Goal: Task Accomplishment & Management: Use online tool/utility

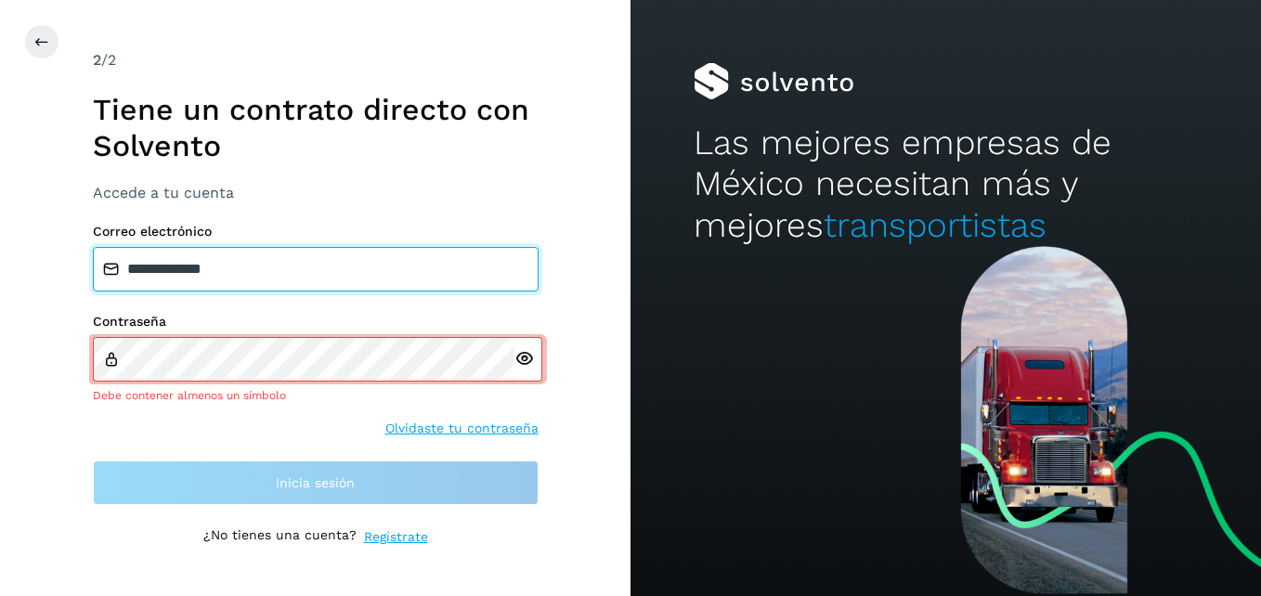
drag, startPoint x: 314, startPoint y: 281, endPoint x: 69, endPoint y: 283, distance: 245.1
click at [69, 283] on div "**********" at bounding box center [315, 298] width 630 height 596
type input "**********"
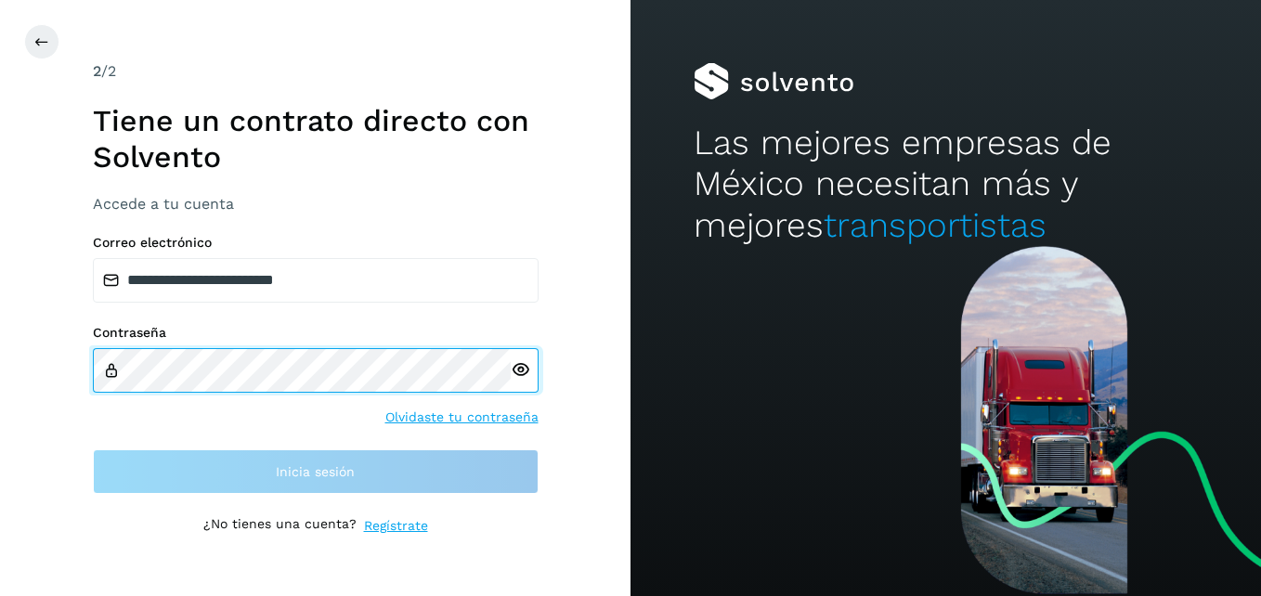
click at [25, 373] on div "**********" at bounding box center [315, 298] width 630 height 596
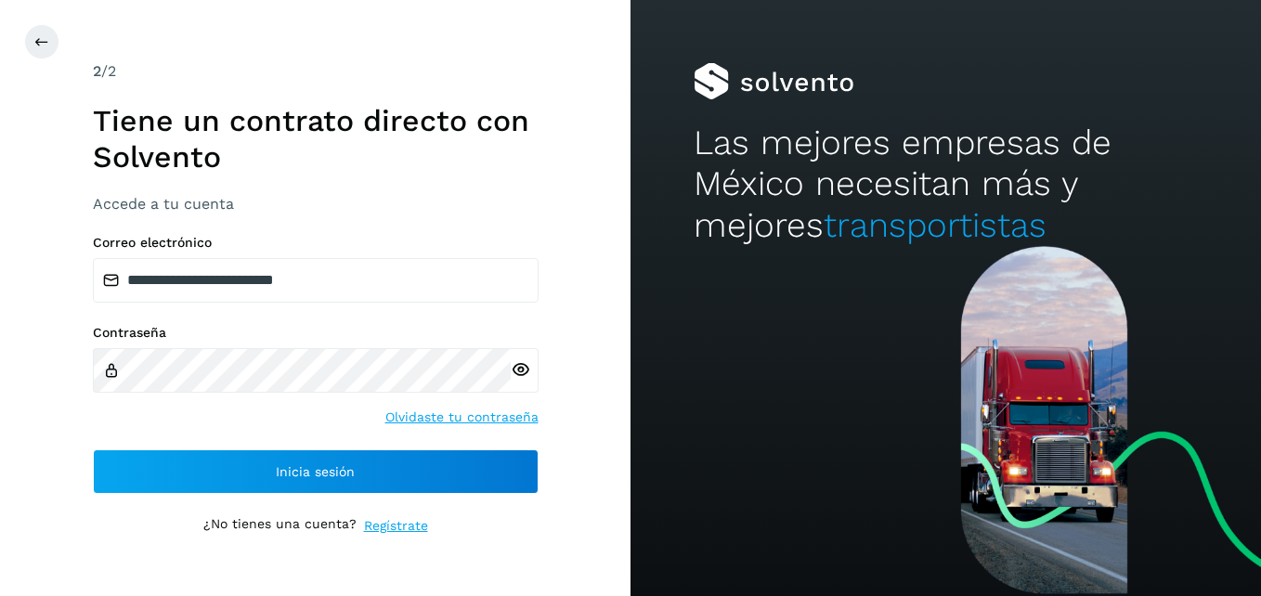
click at [0, 352] on html "**********" at bounding box center [630, 298] width 1261 height 596
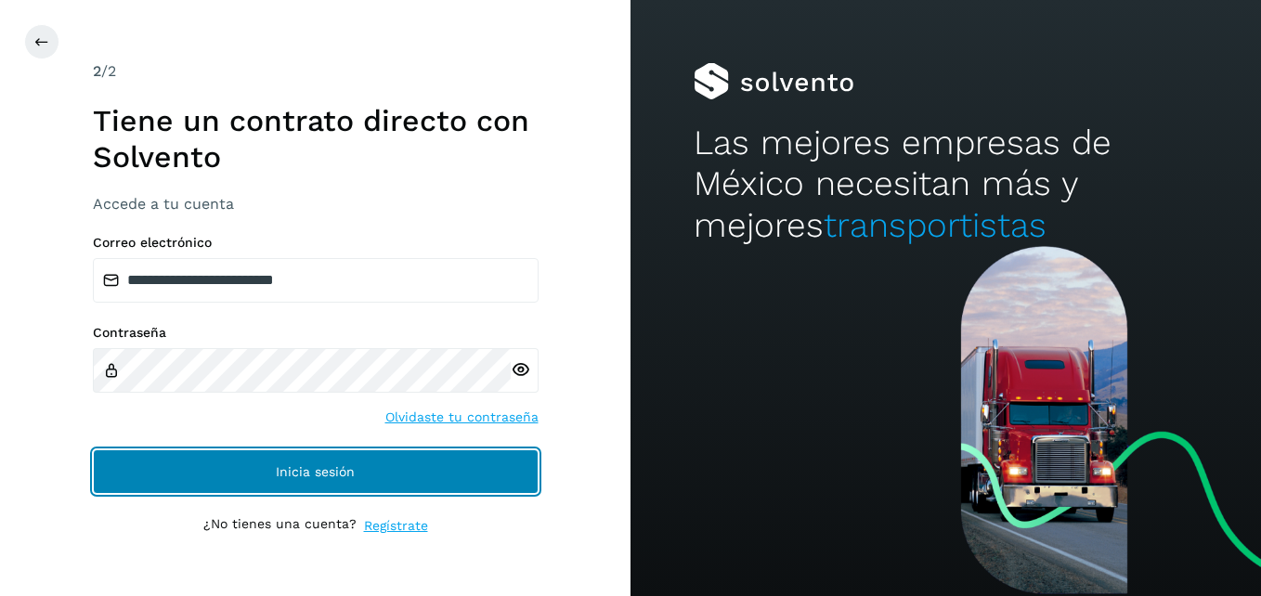
click at [393, 462] on button "Inicia sesión" at bounding box center [316, 471] width 446 height 45
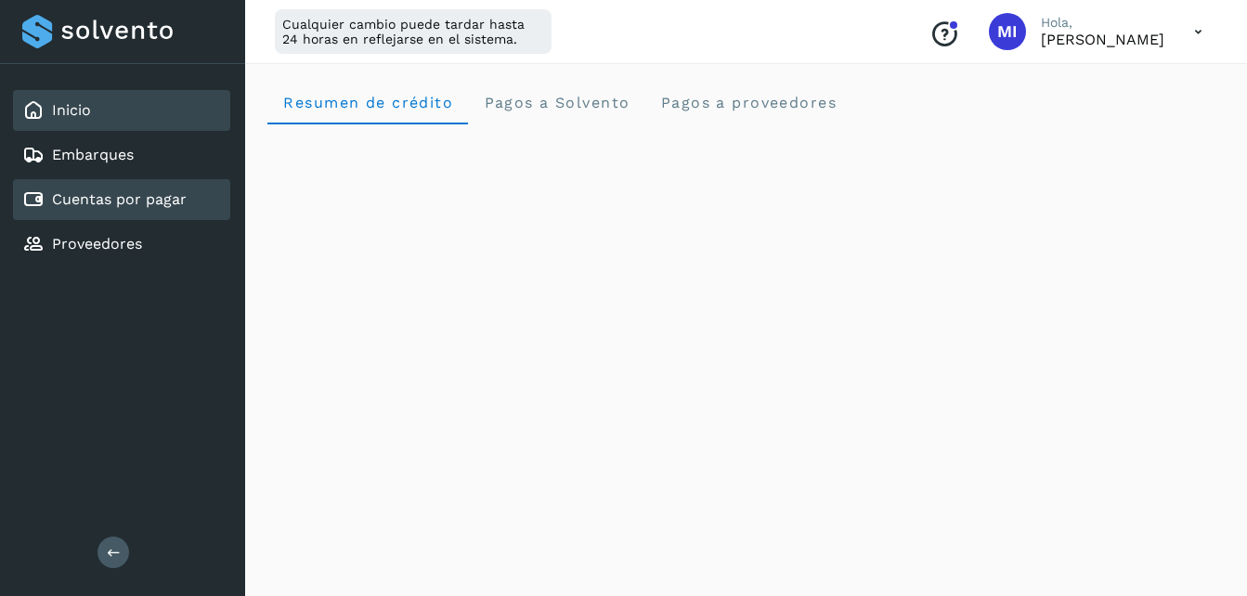
click at [144, 197] on link "Cuentas por pagar" at bounding box center [119, 199] width 135 height 18
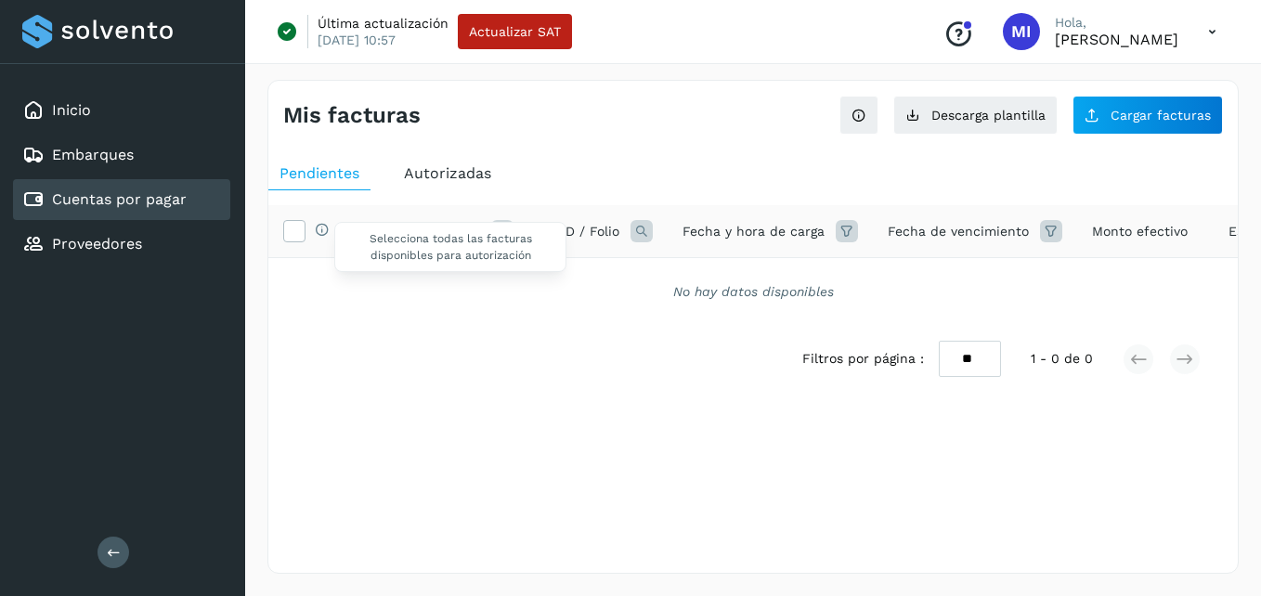
click at [509, 227] on span "Selecciona todas las facturas disponibles para autorización" at bounding box center [450, 247] width 232 height 50
click at [482, 179] on span "Autorizadas" at bounding box center [447, 173] width 87 height 18
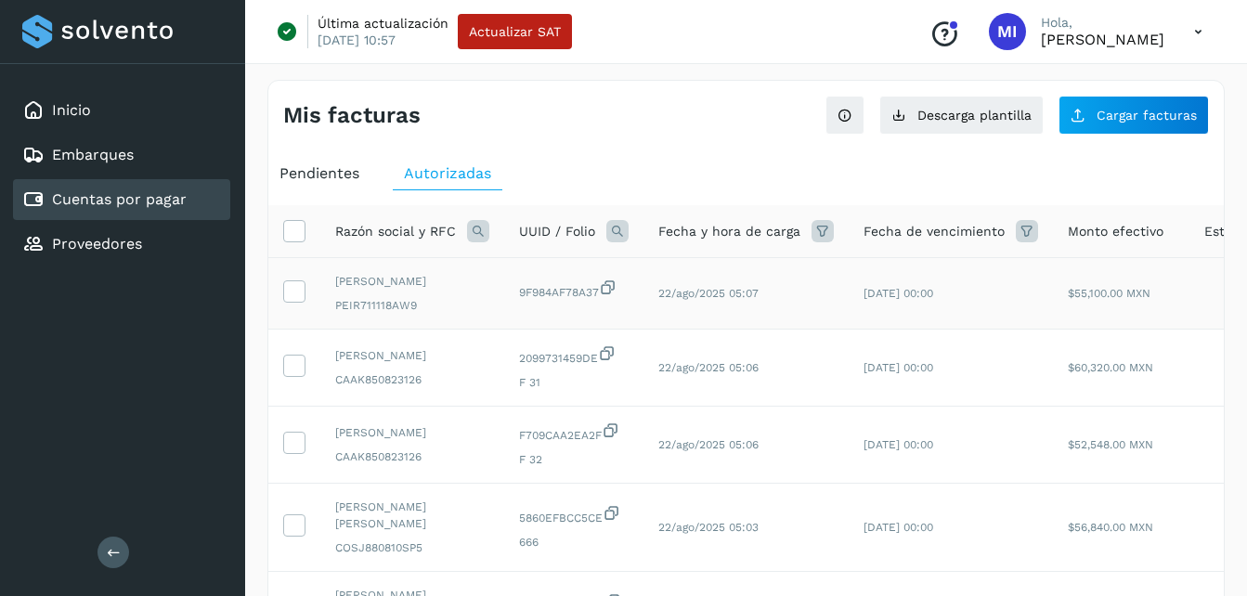
click at [466, 305] on span "PEIR711118AW9" at bounding box center [412, 305] width 154 height 17
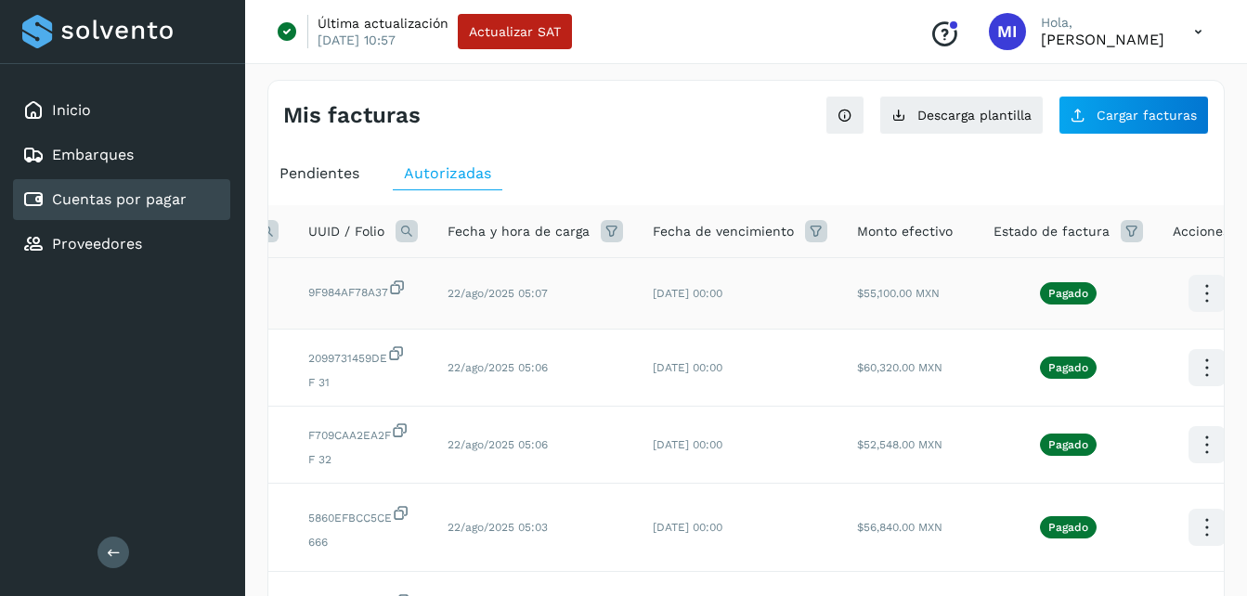
scroll to position [0, 233]
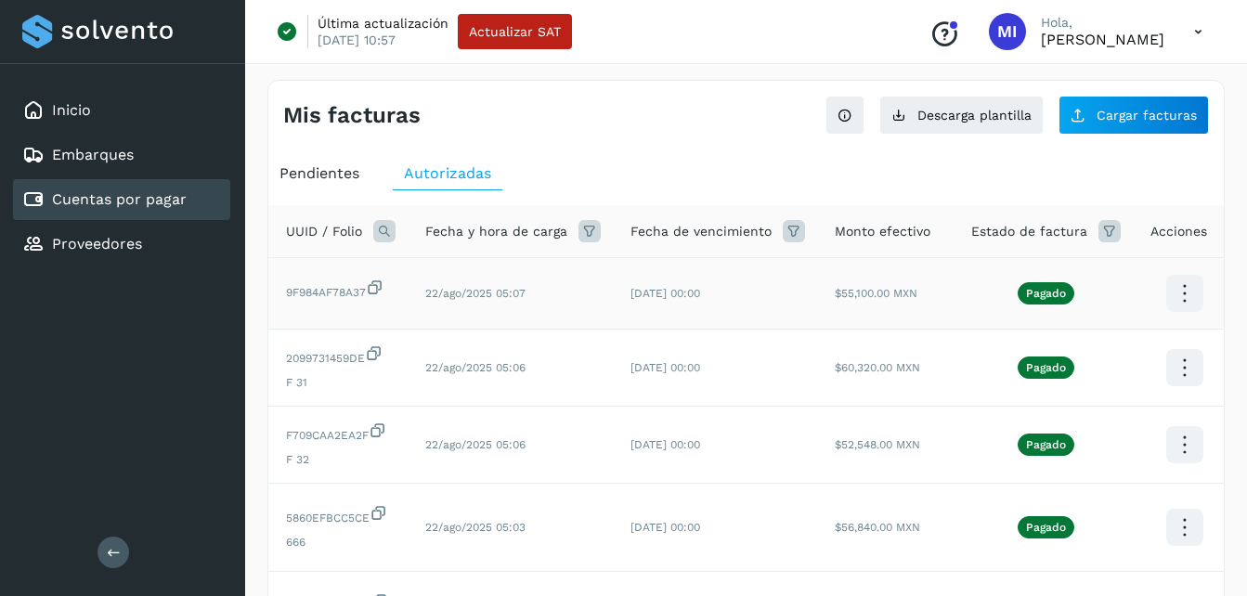
click at [1166, 298] on icon at bounding box center [1184, 294] width 44 height 44
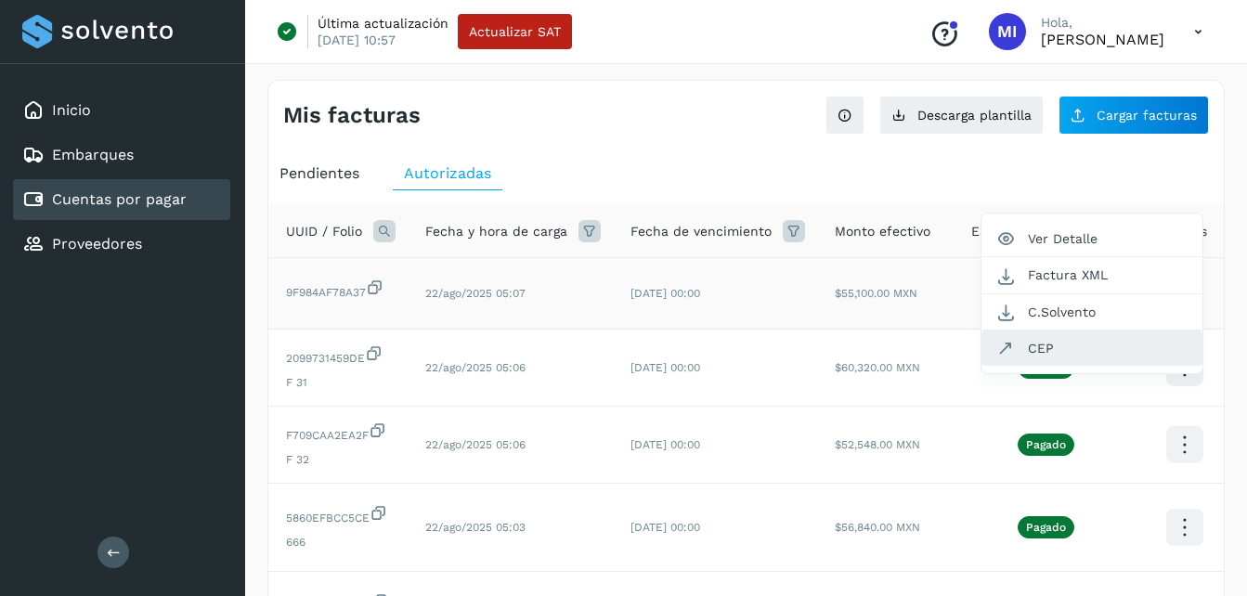
click at [1129, 348] on button "CEP" at bounding box center [1091, 348] width 221 height 35
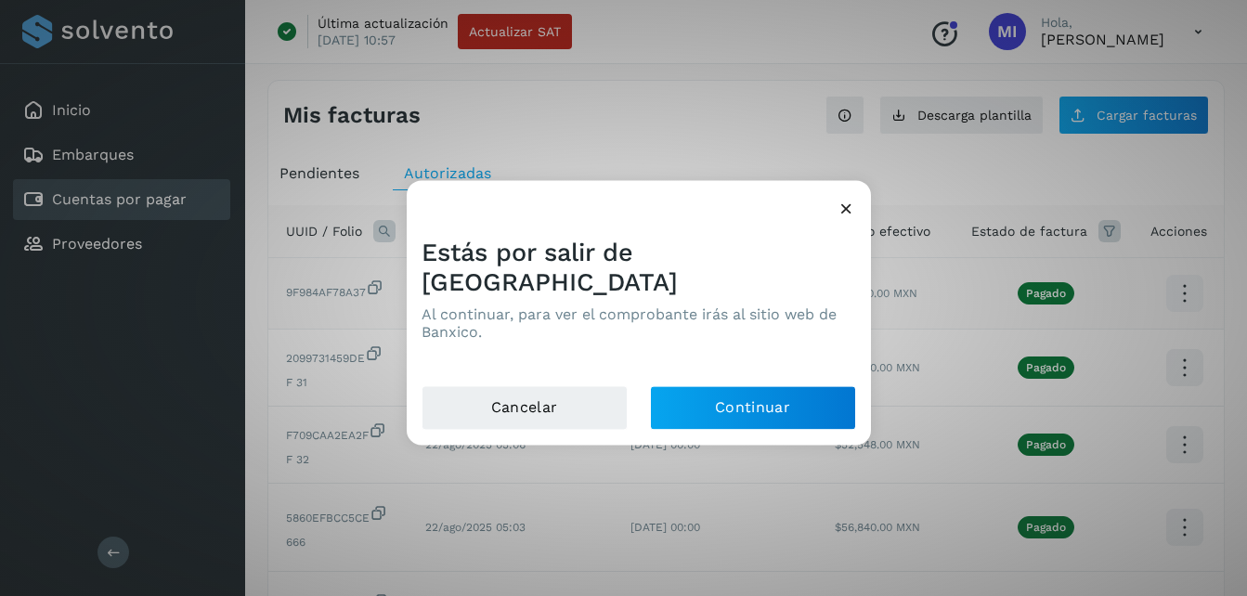
scroll to position [0, 219]
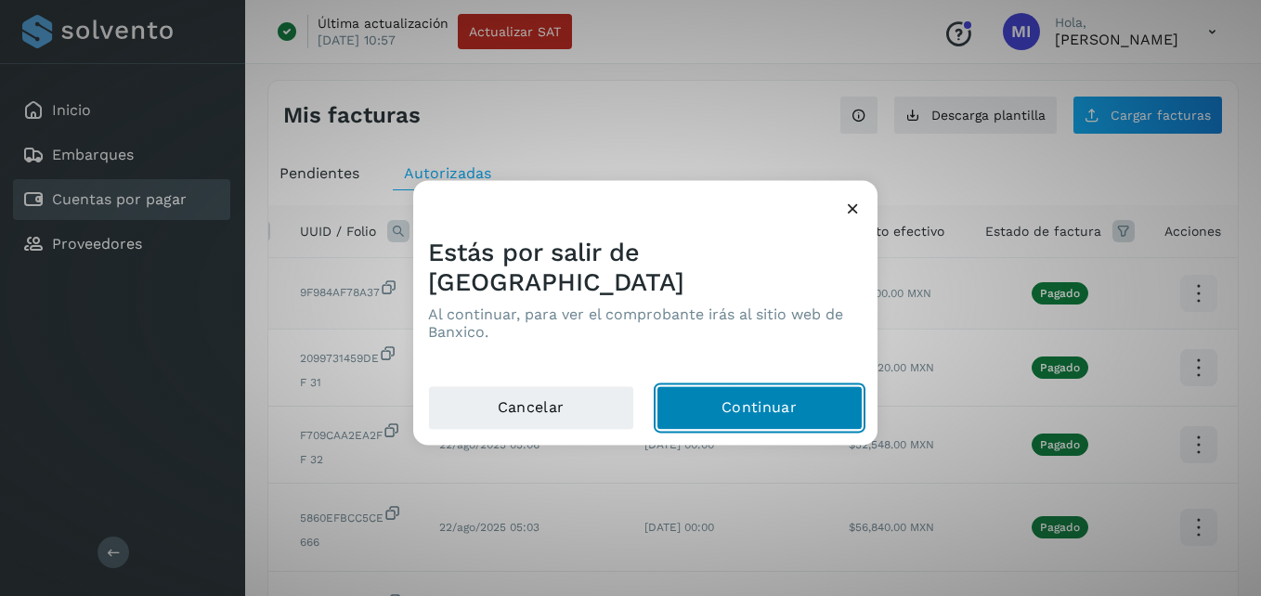
click at [797, 386] on button "Continuar" at bounding box center [759, 408] width 206 height 45
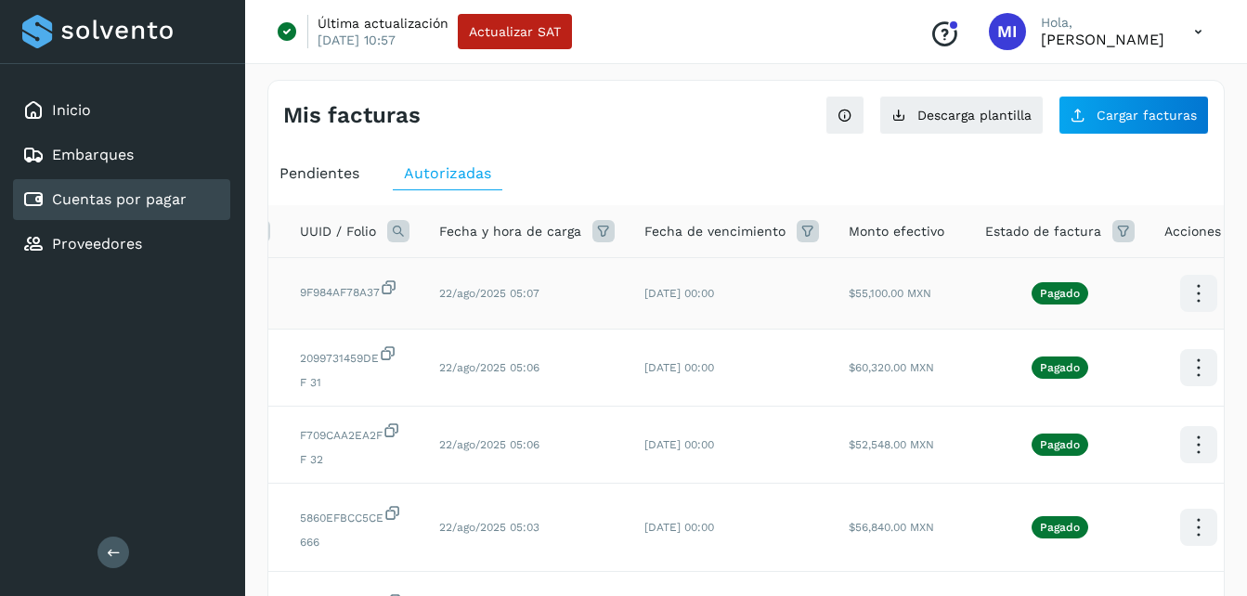
scroll to position [37, 0]
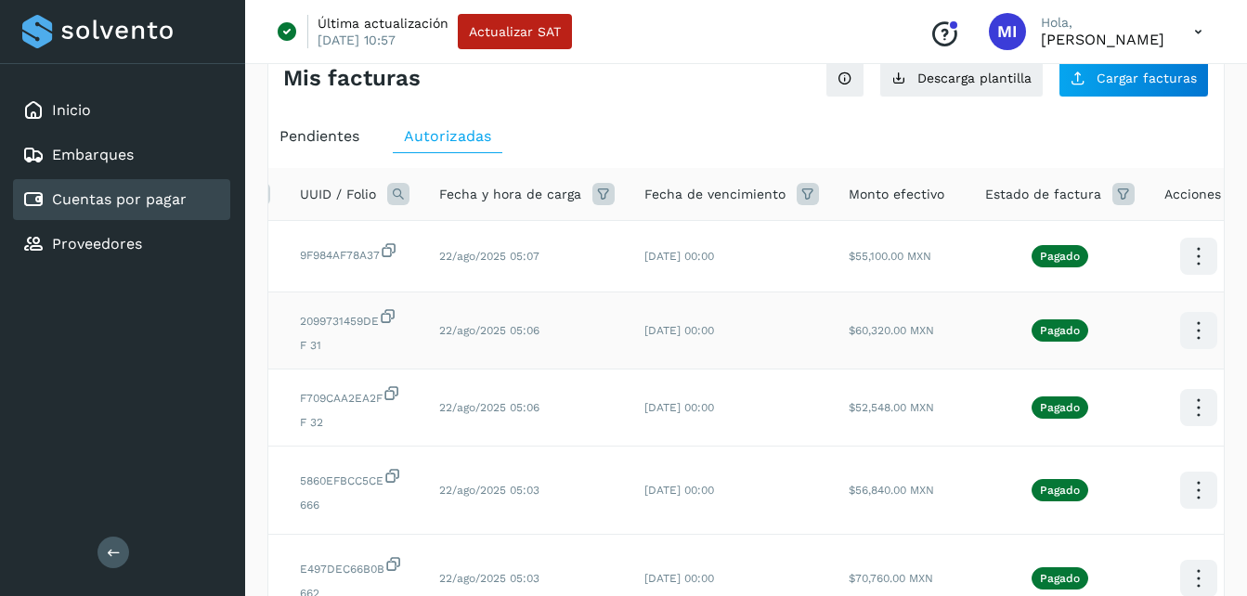
click at [448, 331] on span "22/ago/2025 05:06" at bounding box center [489, 330] width 100 height 13
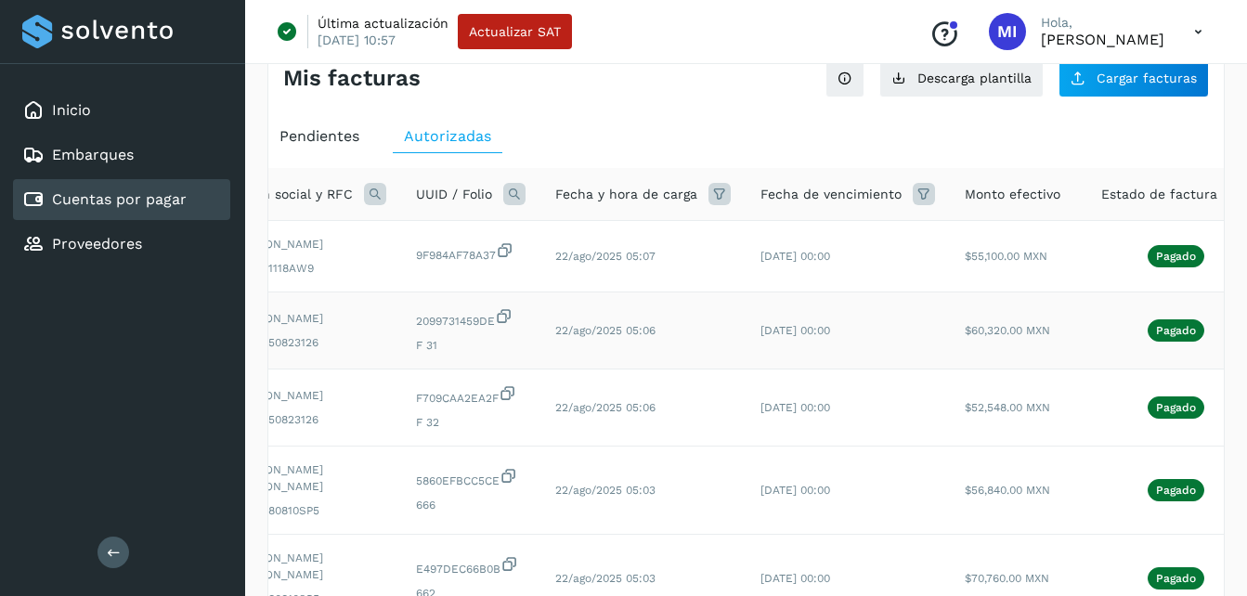
scroll to position [0, 108]
click at [1098, 326] on div "Pagado" at bounding box center [1171, 330] width 149 height 22
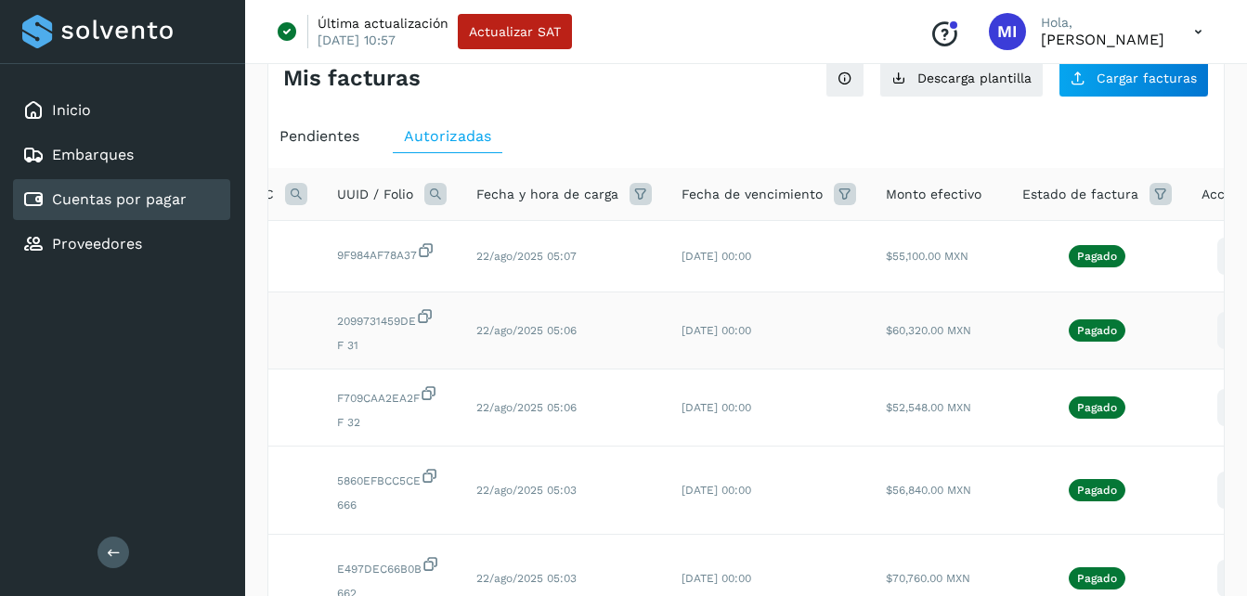
scroll to position [0, 219]
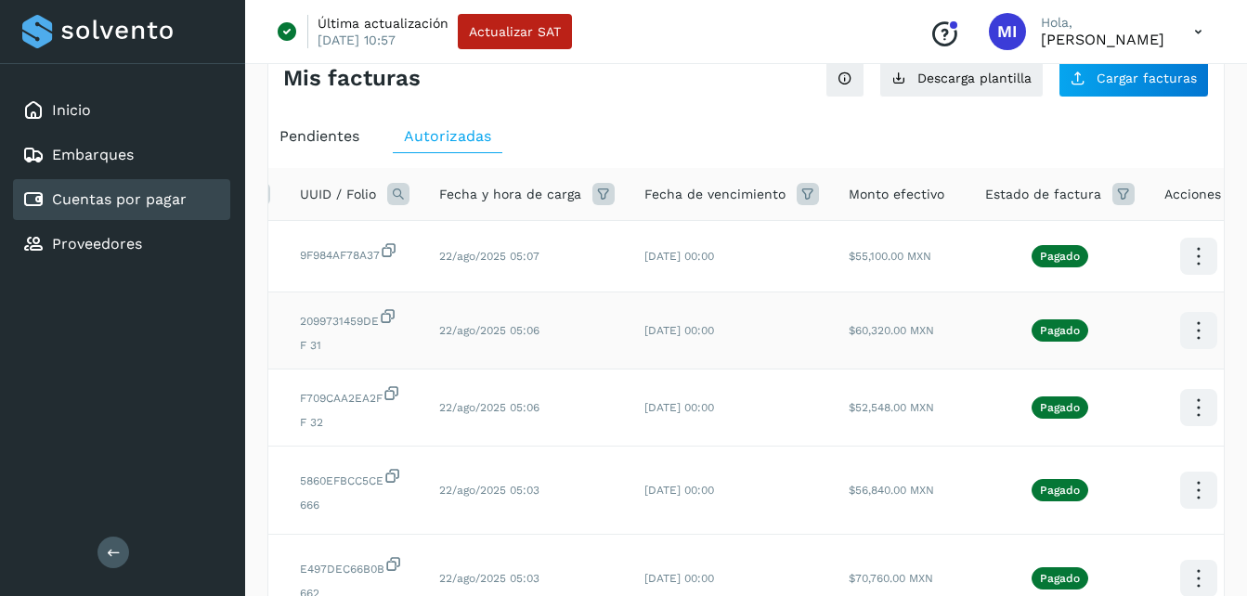
click at [1199, 279] on icon at bounding box center [1198, 257] width 44 height 44
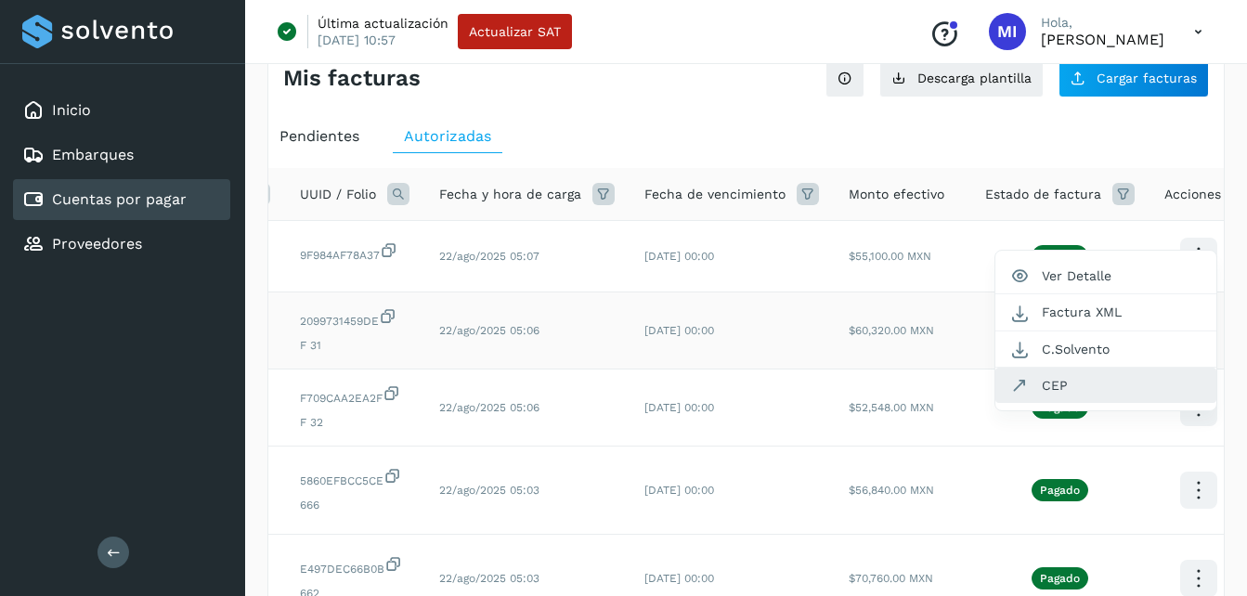
click at [1142, 399] on button "CEP" at bounding box center [1105, 385] width 221 height 35
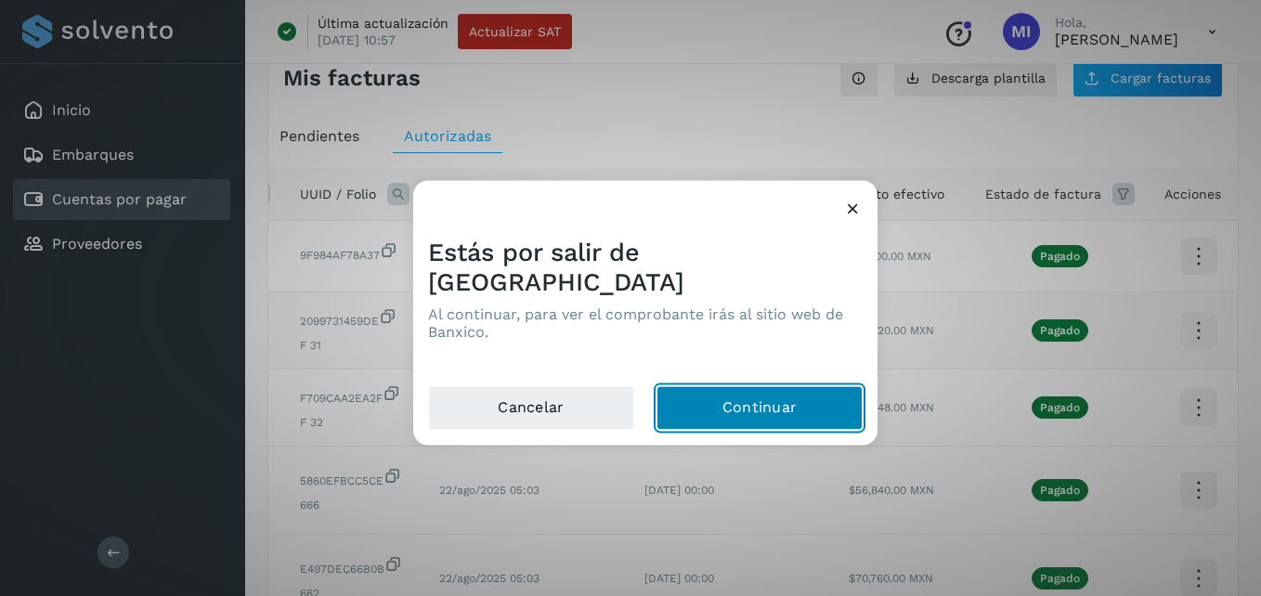
click at [757, 391] on button "Continuar" at bounding box center [759, 408] width 206 height 45
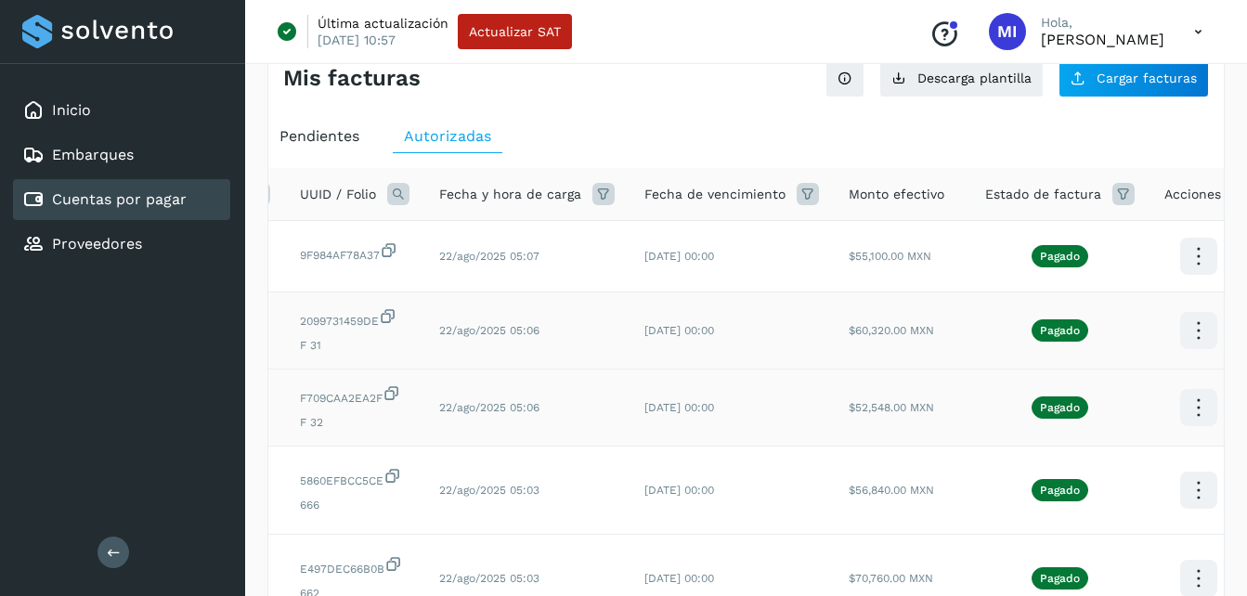
click at [1190, 279] on icon at bounding box center [1198, 257] width 44 height 44
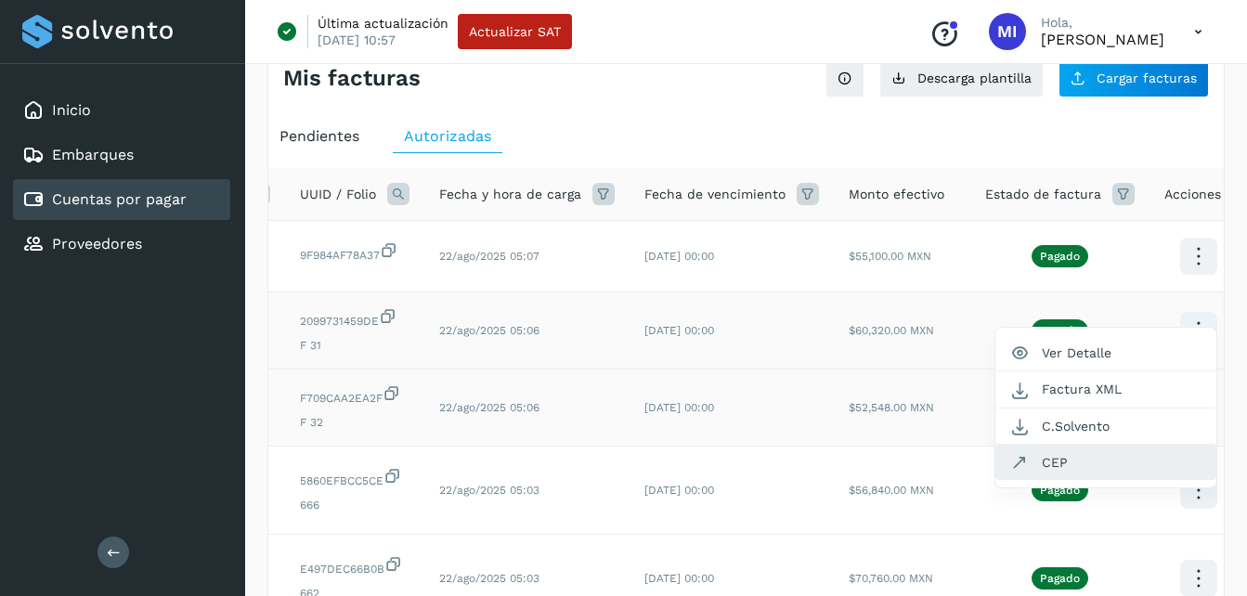
click at [1065, 461] on button "CEP" at bounding box center [1105, 462] width 221 height 35
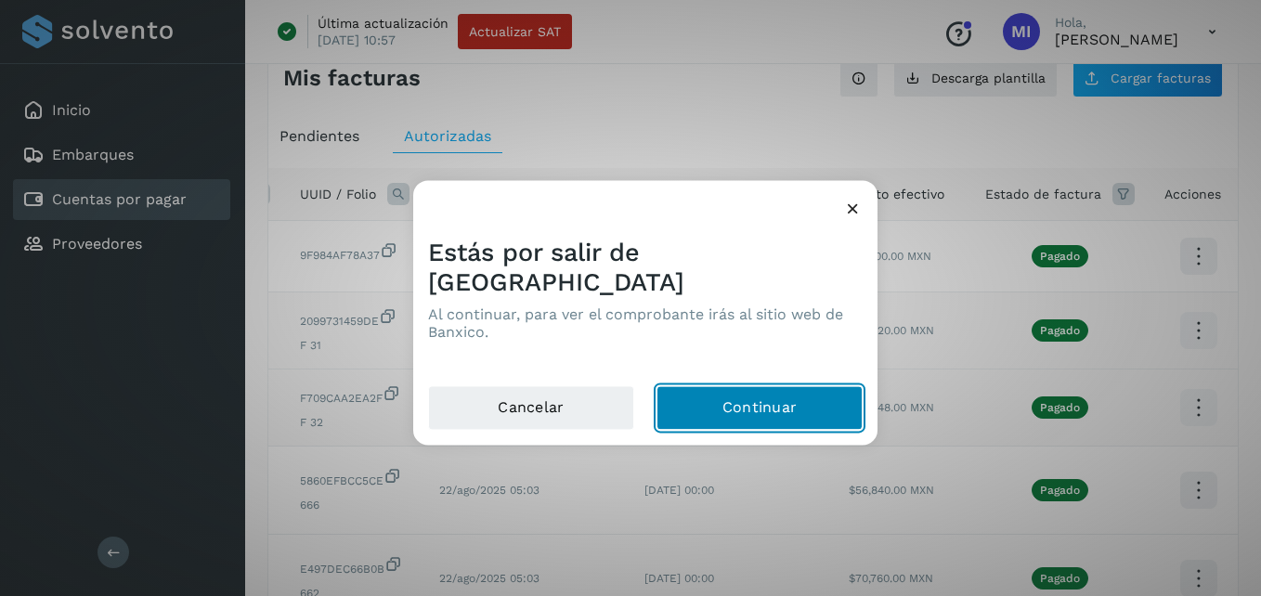
click at [747, 408] on button "Continuar" at bounding box center [759, 408] width 206 height 45
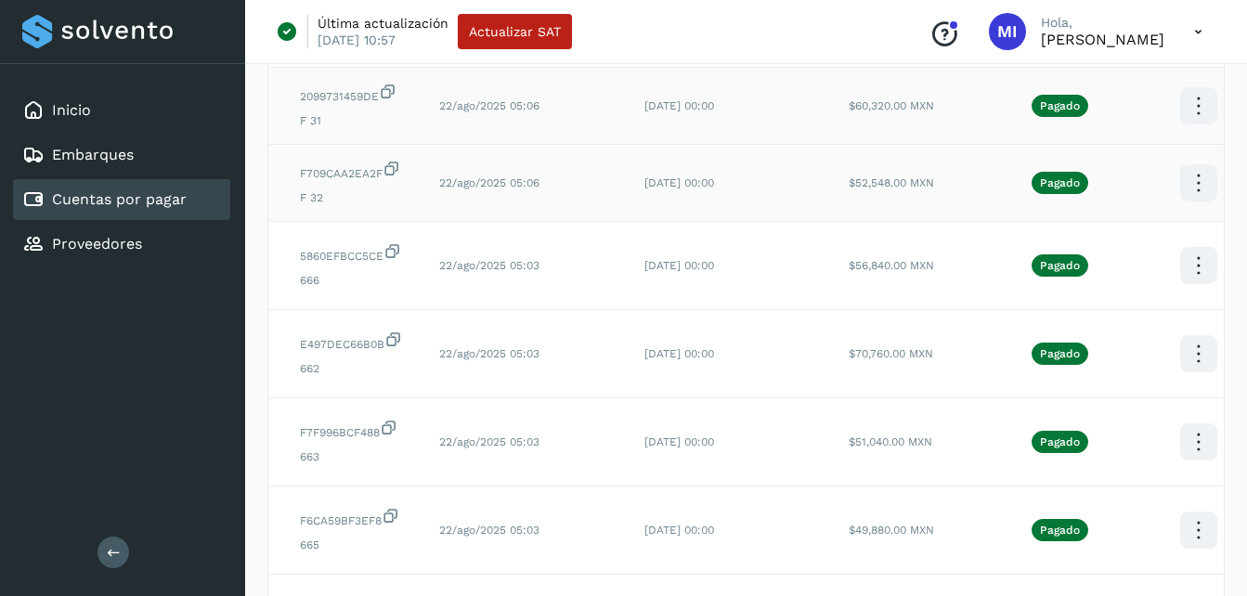
scroll to position [297, 0]
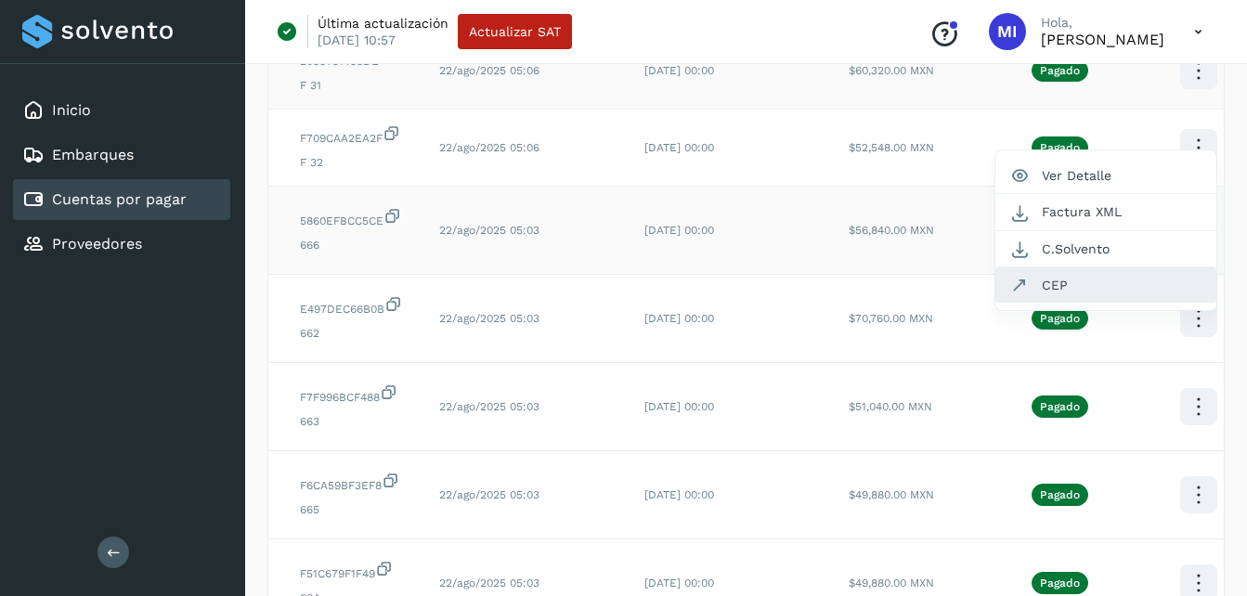
click at [1122, 291] on button "CEP" at bounding box center [1105, 284] width 221 height 35
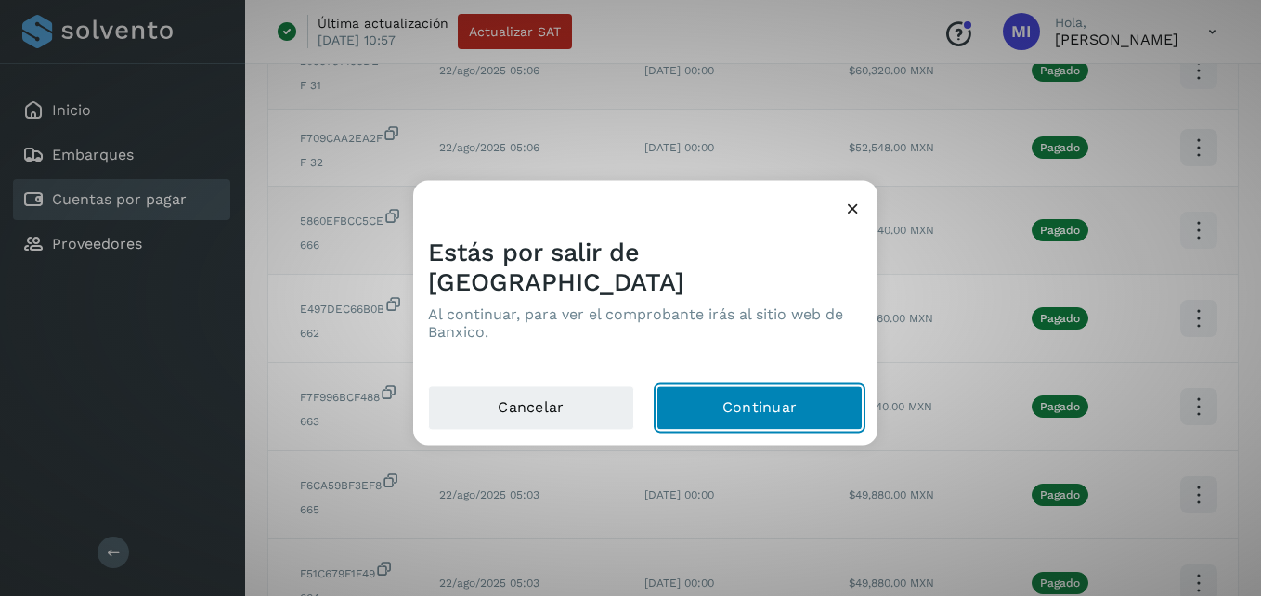
click at [741, 394] on button "Continuar" at bounding box center [759, 408] width 206 height 45
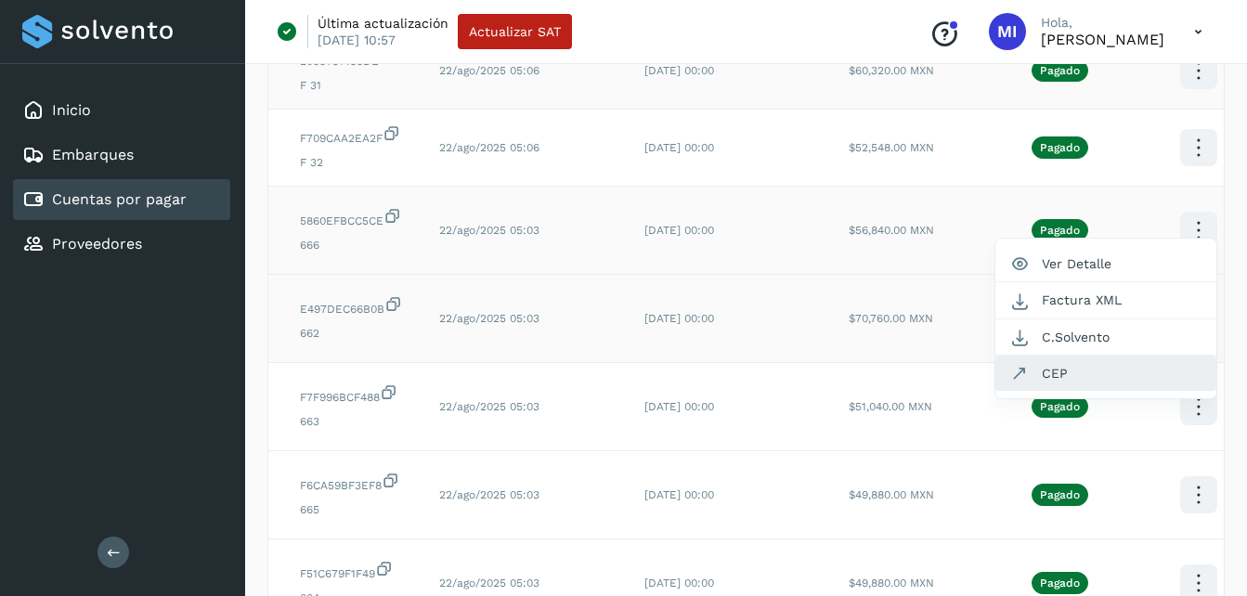
click at [1105, 376] on button "CEP" at bounding box center [1105, 373] width 221 height 35
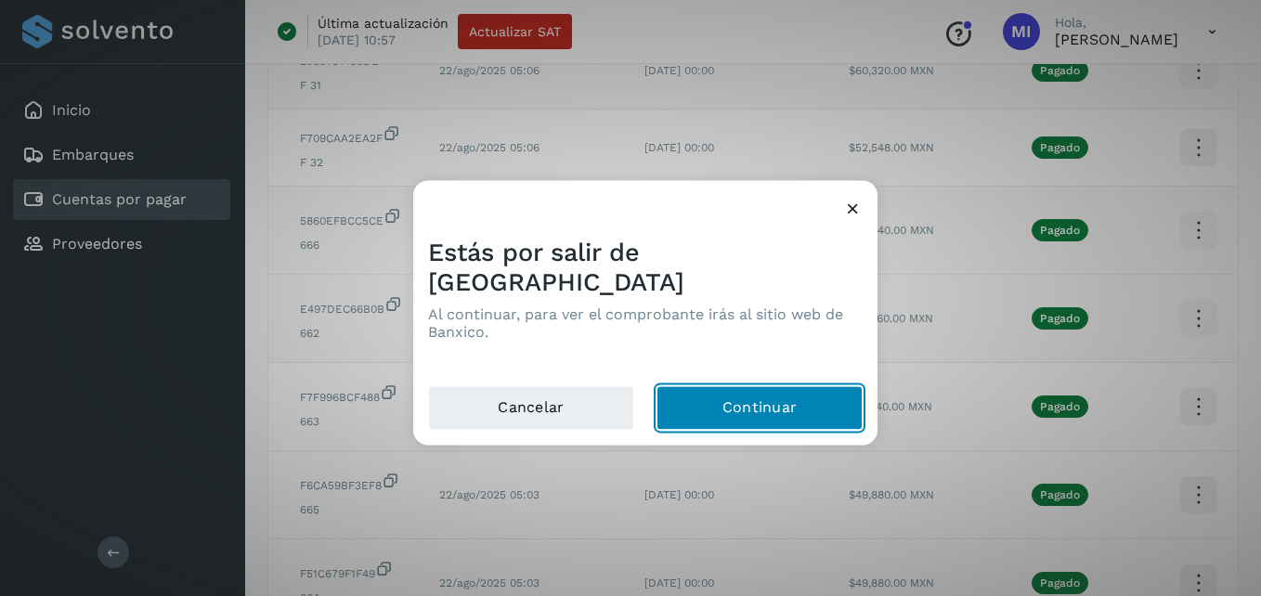
click at [733, 386] on button "Continuar" at bounding box center [759, 408] width 206 height 45
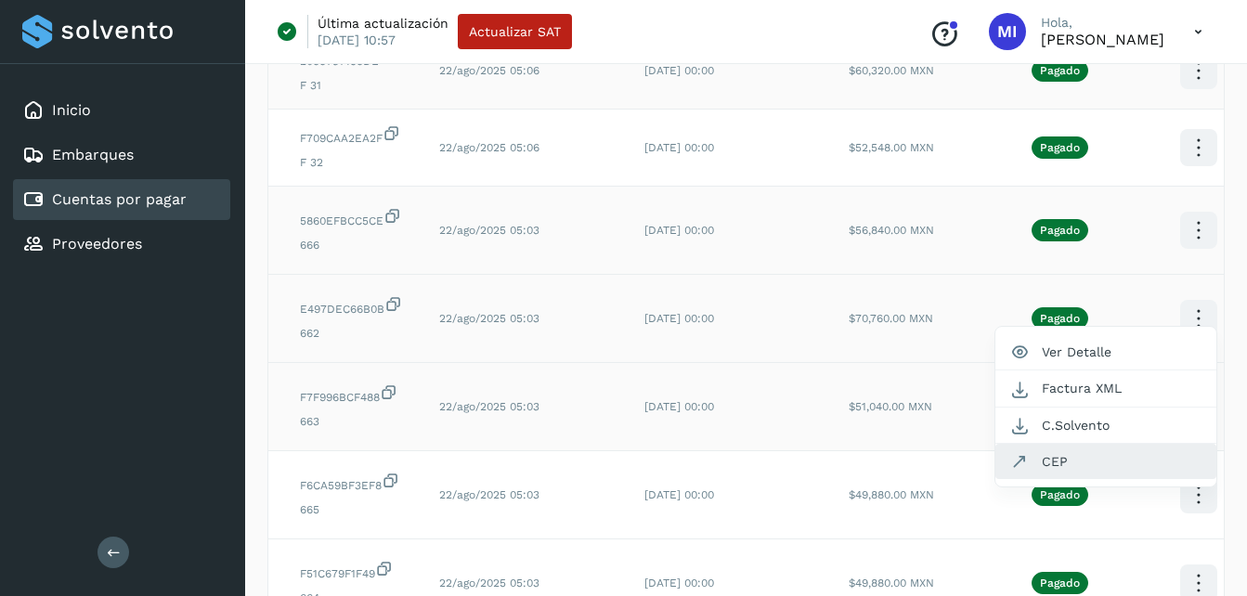
click at [1061, 461] on button "CEP" at bounding box center [1105, 461] width 221 height 35
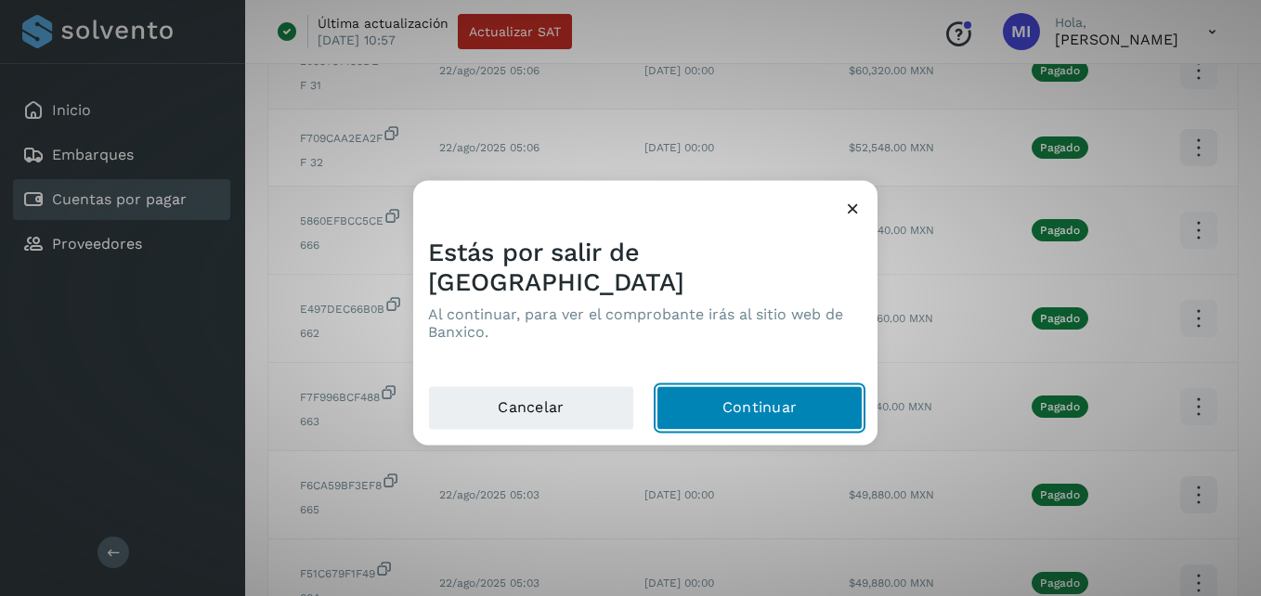
click at [746, 386] on button "Continuar" at bounding box center [759, 408] width 206 height 45
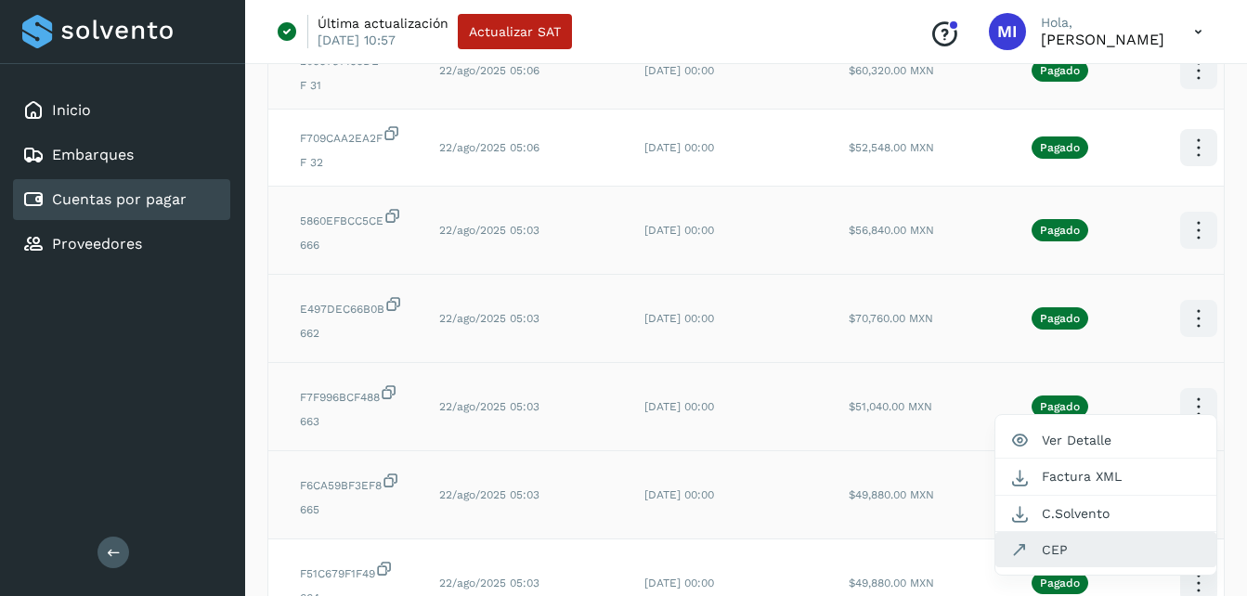
click at [1044, 546] on button "CEP" at bounding box center [1105, 549] width 221 height 35
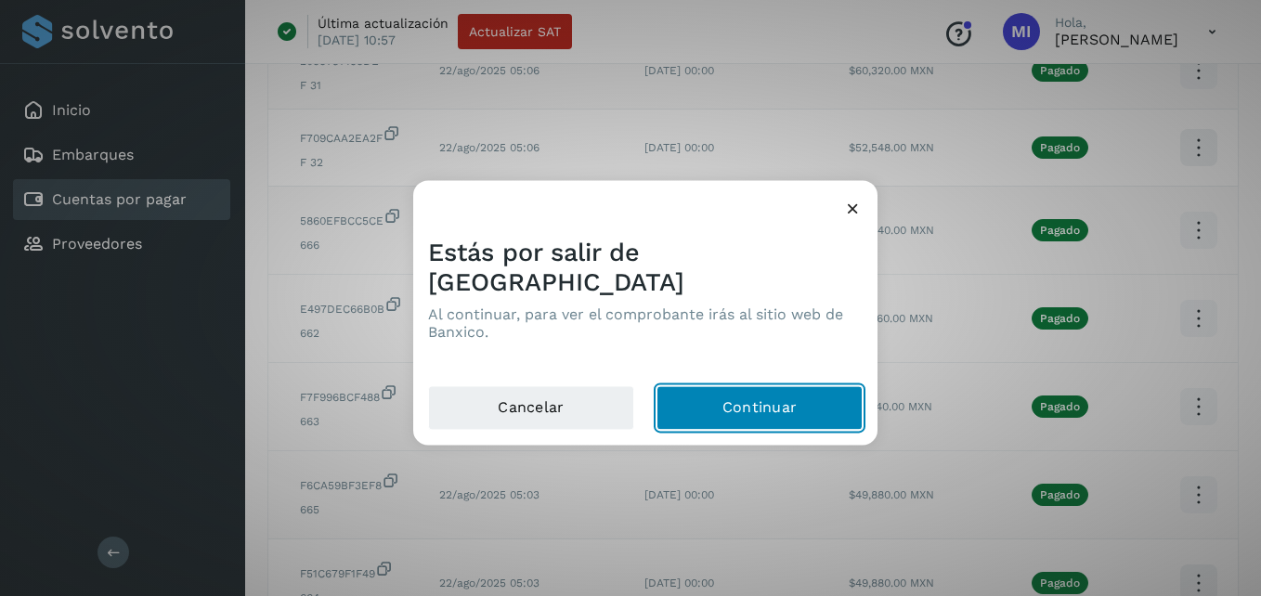
click at [716, 386] on button "Continuar" at bounding box center [759, 408] width 206 height 45
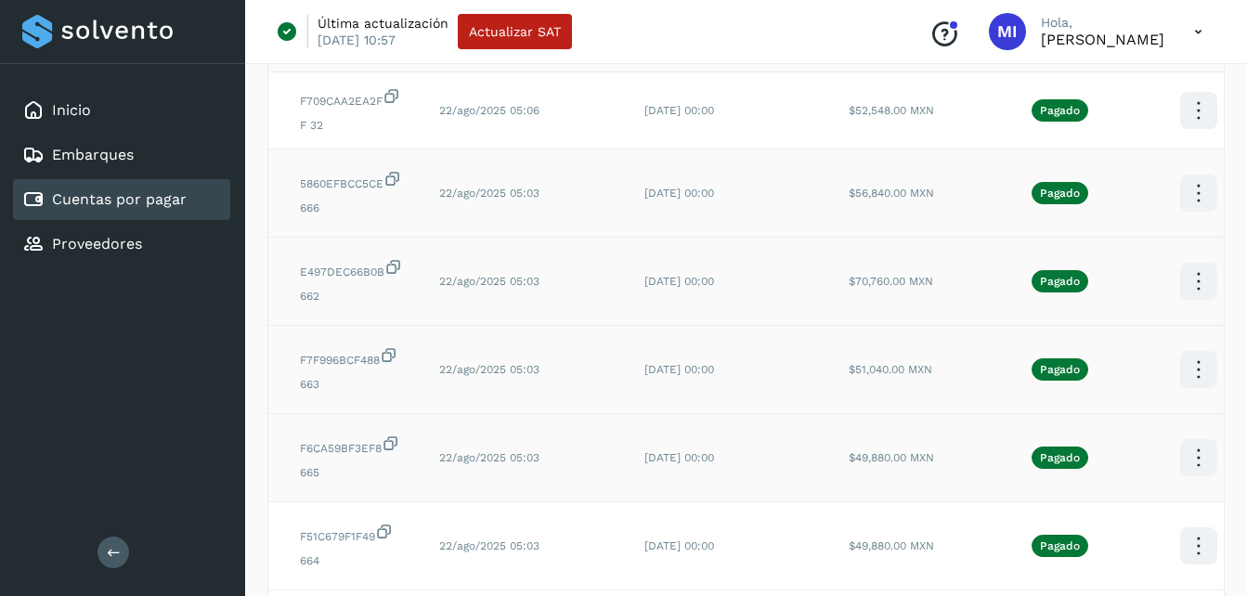
scroll to position [371, 0]
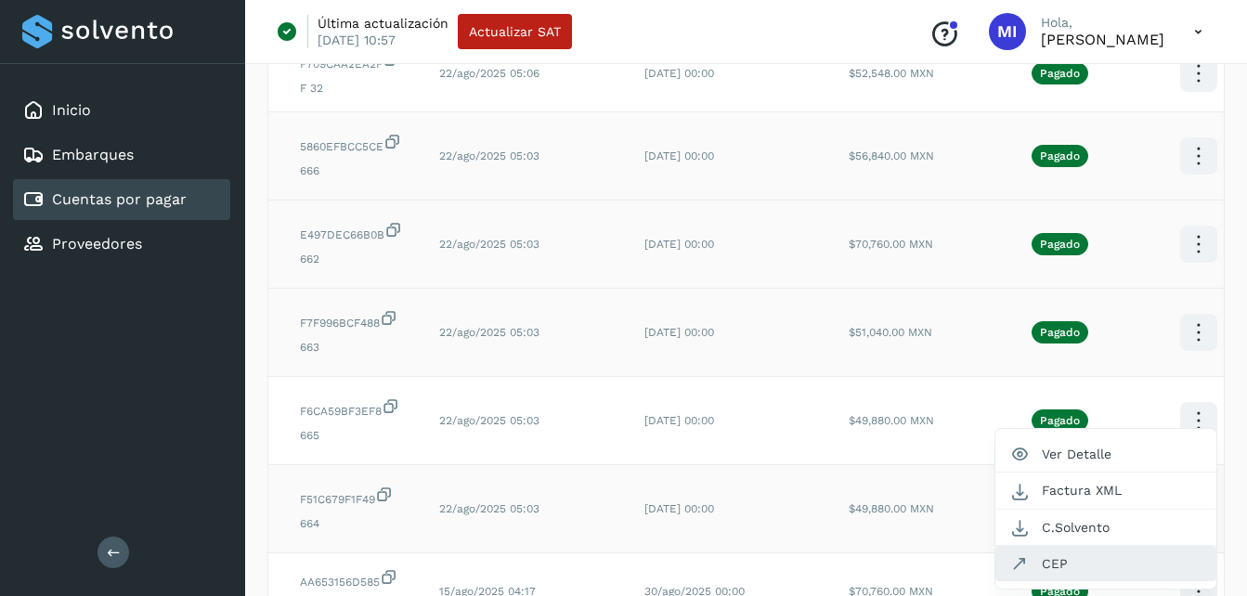
click at [1073, 561] on button "CEP" at bounding box center [1105, 563] width 221 height 35
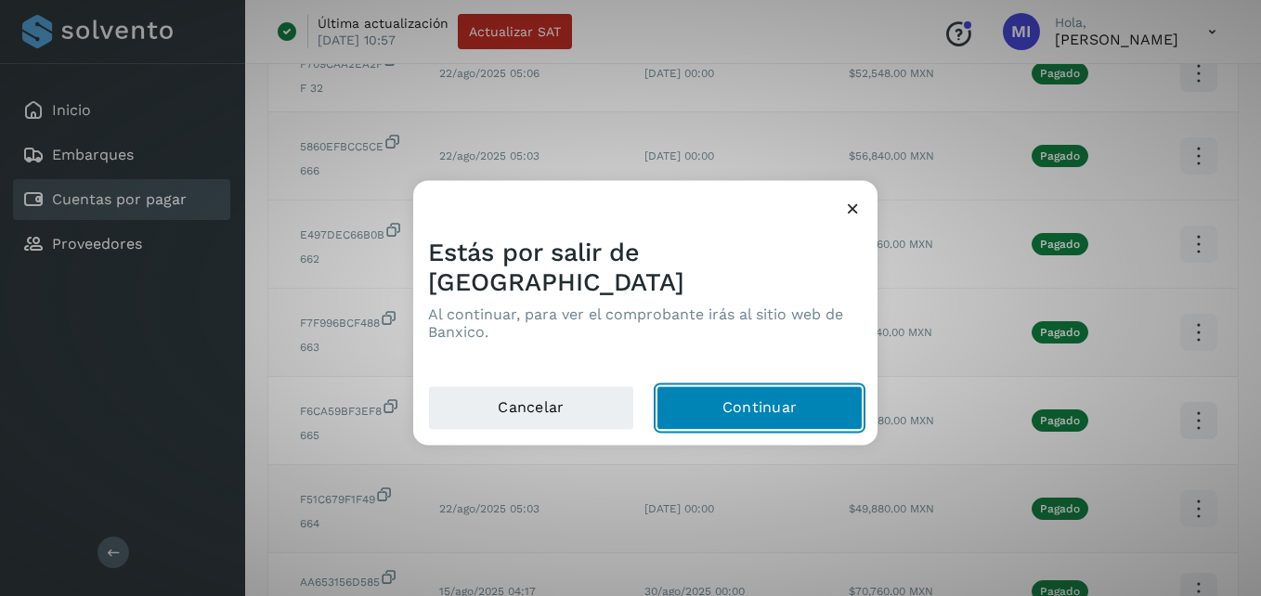
click at [785, 400] on button "Continuar" at bounding box center [759, 408] width 206 height 45
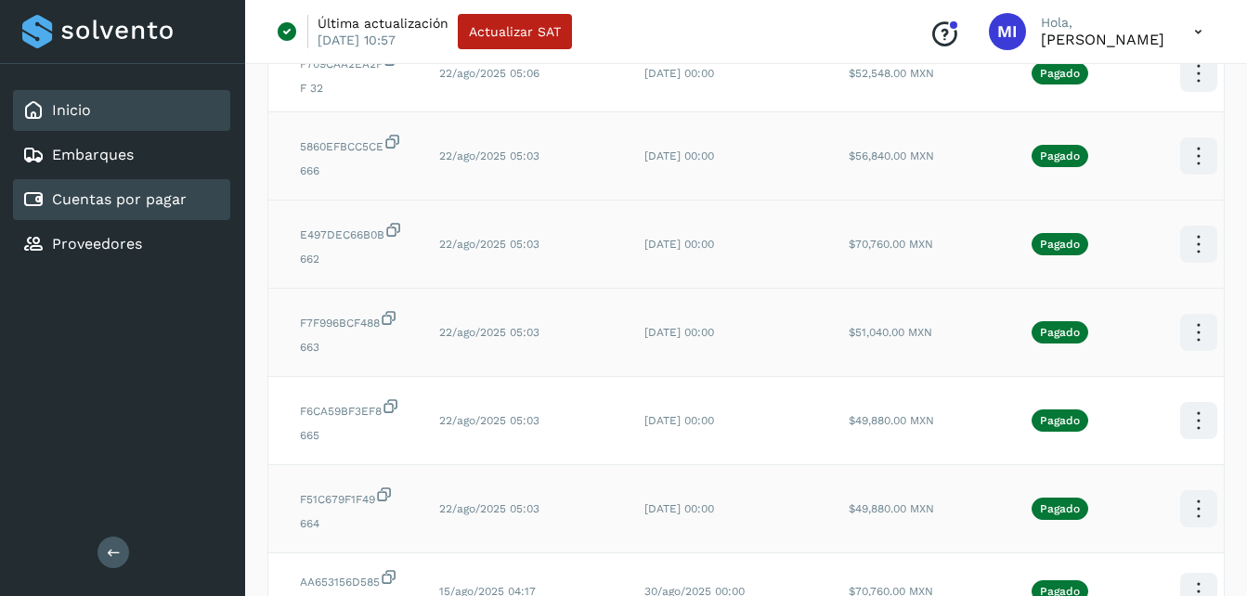
click at [88, 105] on link "Inicio" at bounding box center [71, 110] width 39 height 18
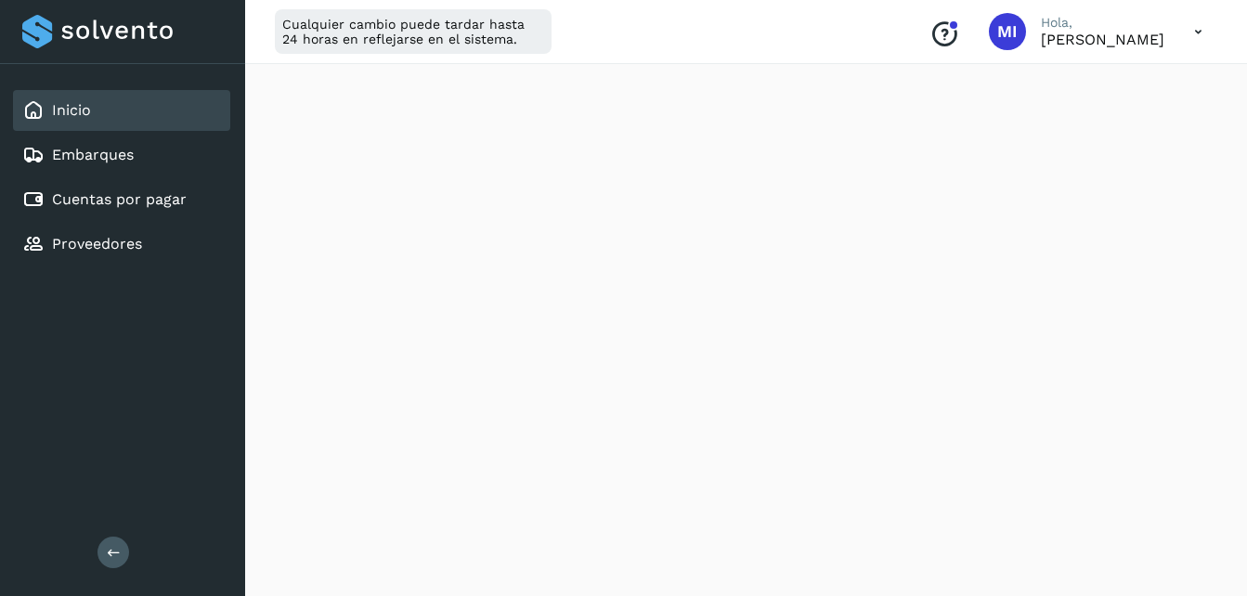
scroll to position [446, 0]
